Goal: Navigation & Orientation: Find specific page/section

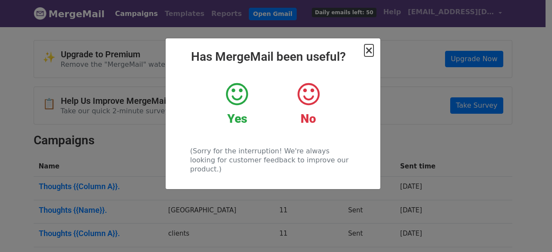
click at [371, 55] on span "×" at bounding box center [368, 50] width 9 height 12
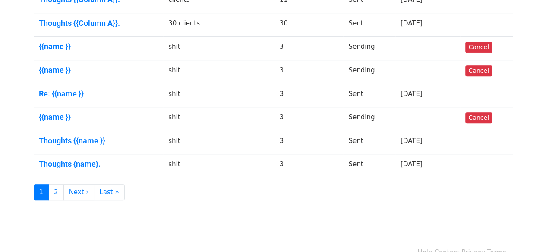
scroll to position [235, 0]
click at [56, 185] on link "2" at bounding box center [56, 192] width 16 height 16
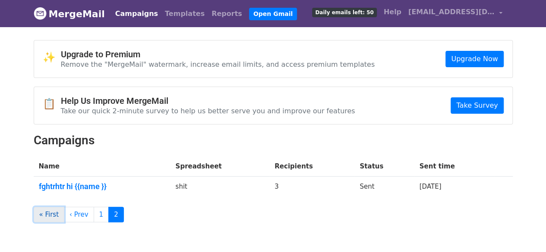
click at [41, 215] on link "« First" at bounding box center [49, 215] width 31 height 16
